Goal: Complete application form

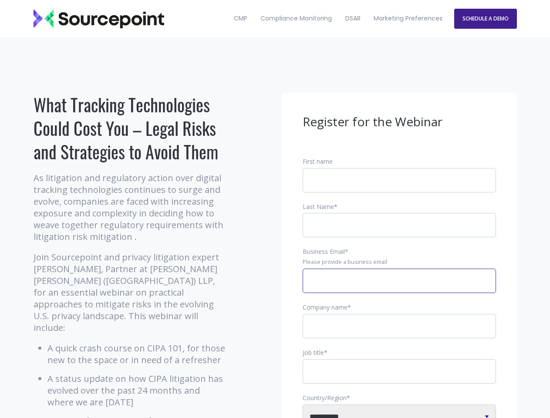
click at [399, 288] on input "Business Email *" at bounding box center [399, 281] width 193 height 24
